Goal: Answer question/provide support

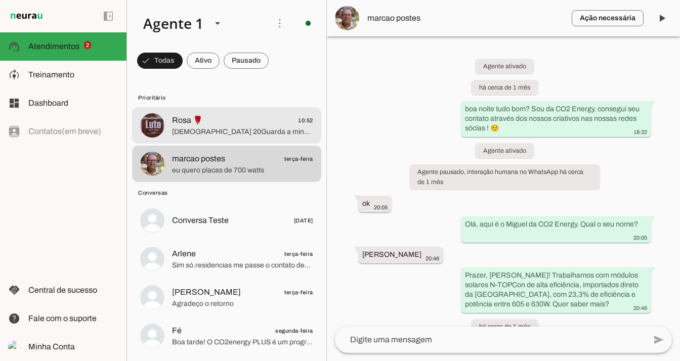
click at [234, 122] on span "Rosa 🌹 10:52" at bounding box center [242, 120] width 141 height 13
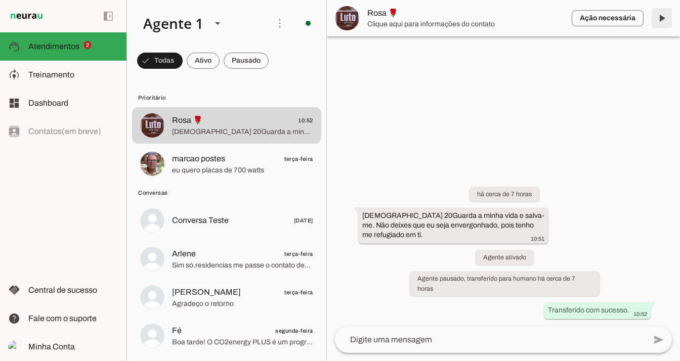
click at [656, 21] on span at bounding box center [662, 18] width 24 height 24
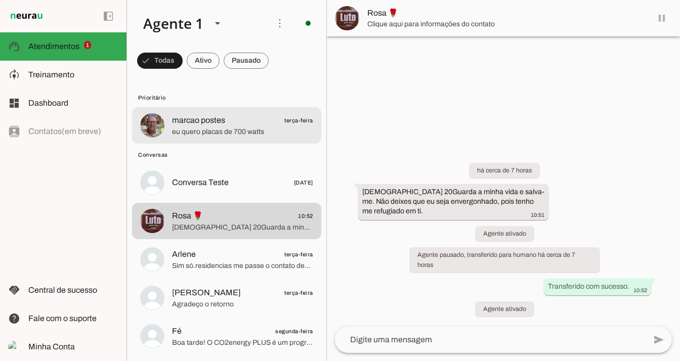
click at [233, 139] on md-item "marcao postes terça-feira eu quero placas de 700 watts" at bounding box center [226, 125] width 189 height 36
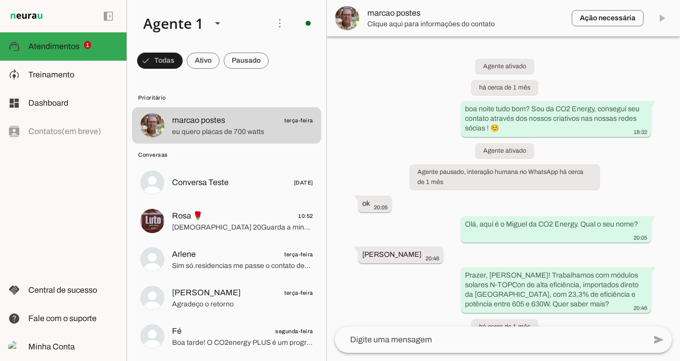
scroll to position [1117, 0]
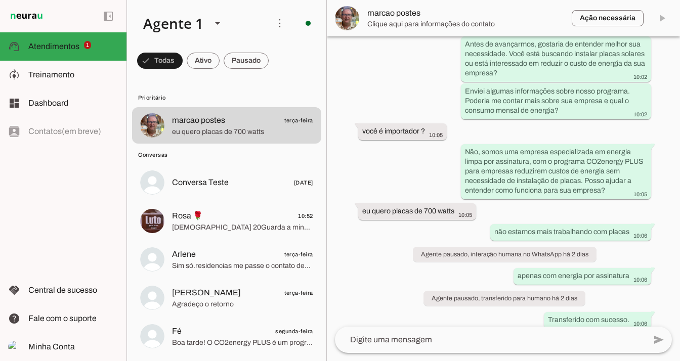
drag, startPoint x: 660, startPoint y: 26, endPoint x: 661, endPoint y: 21, distance: 5.7
click at [660, 24] on md-item "Ação necessária O Agente detectou que uma ação humana é necessária, resolva a q…" at bounding box center [503, 18] width 353 height 36
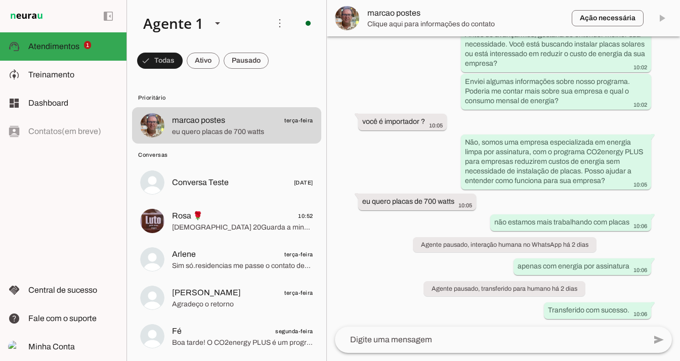
click at [0, 0] on slot at bounding box center [0, 0] width 0 height 0
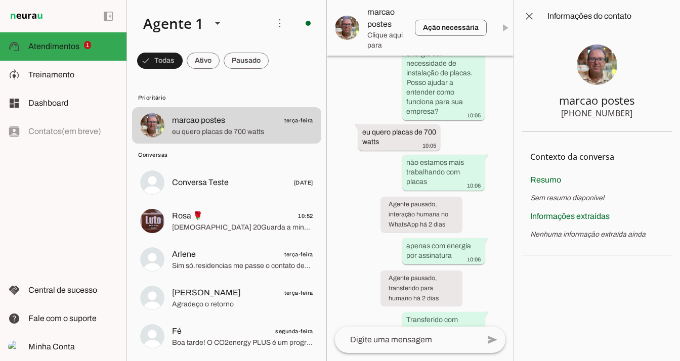
click at [661, 21] on slot at bounding box center [610, 16] width 124 height 12
click at [522, 17] on span at bounding box center [529, 16] width 24 height 24
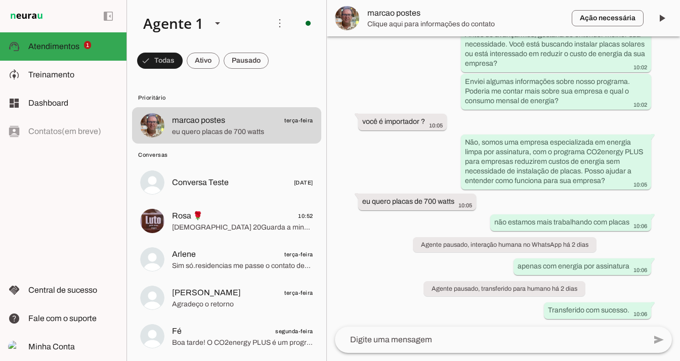
scroll to position [1117, 0]
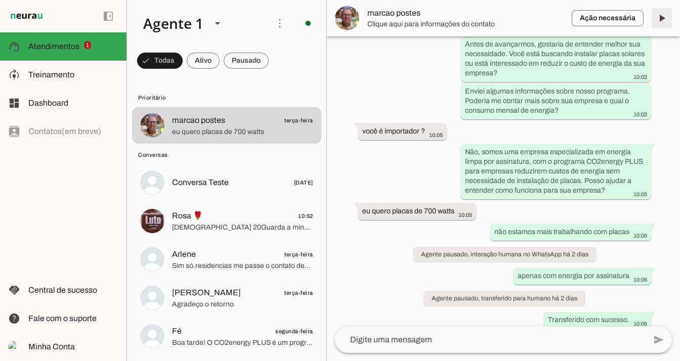
click at [660, 21] on span at bounding box center [662, 18] width 24 height 24
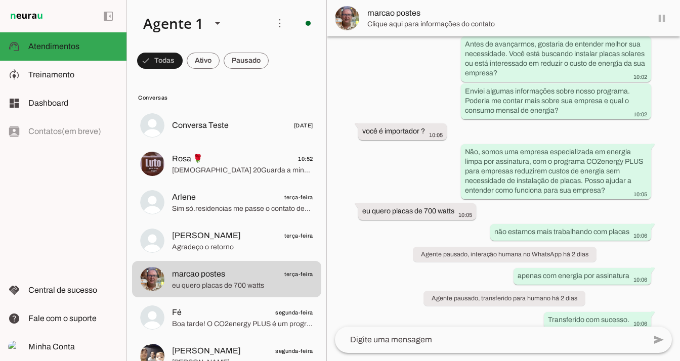
scroll to position [1141, 0]
